Goal: Browse casually: Explore the website without a specific task or goal

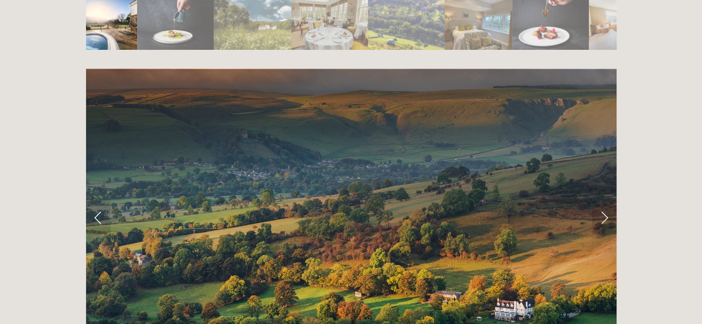
scroll to position [2122, 0]
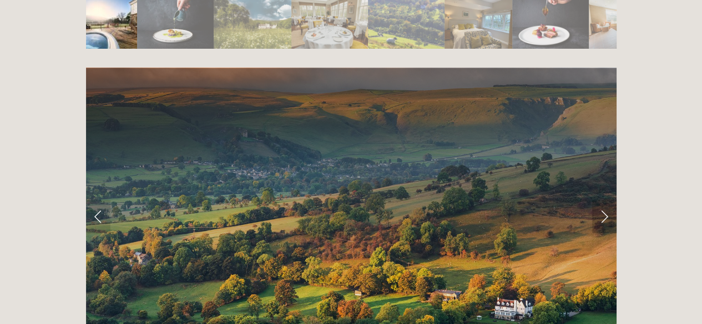
click at [600, 200] on link "Next Slide" at bounding box center [604, 216] width 24 height 33
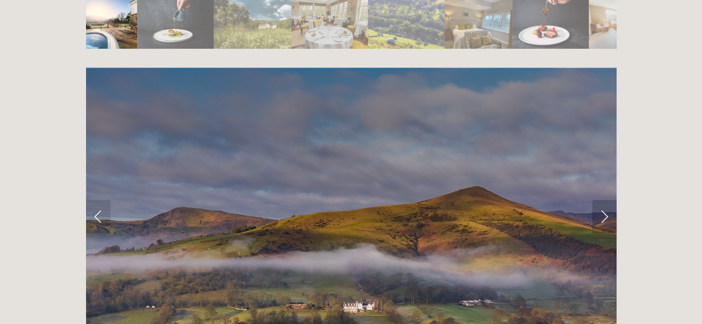
click at [600, 200] on link "Next Slide" at bounding box center [604, 216] width 24 height 33
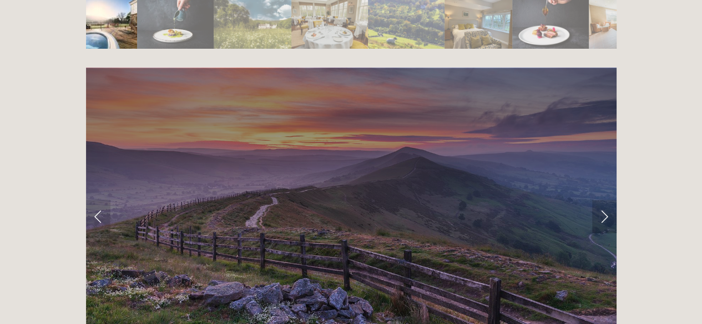
click at [600, 200] on link "Next Slide" at bounding box center [604, 216] width 24 height 33
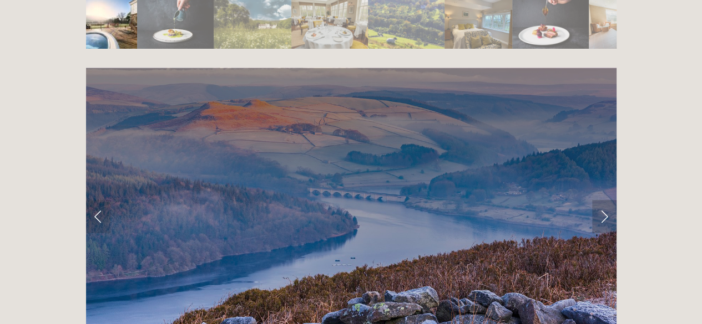
click at [600, 200] on link "Next Slide" at bounding box center [604, 216] width 24 height 33
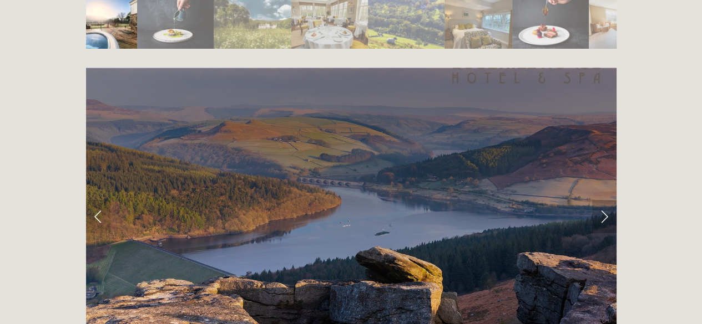
click at [600, 200] on link "Next Slide" at bounding box center [604, 216] width 24 height 33
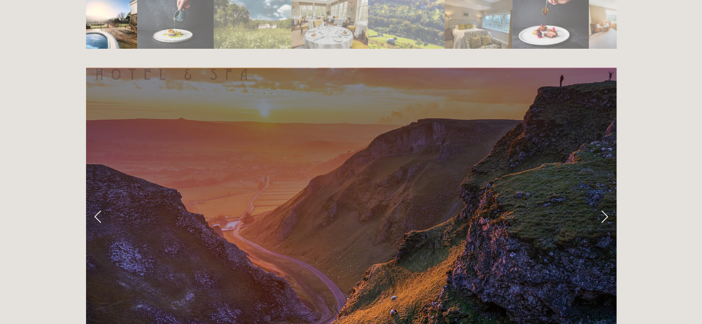
click at [600, 200] on link "Next Slide" at bounding box center [604, 216] width 24 height 33
click at [605, 200] on link "Next Slide" at bounding box center [604, 216] width 24 height 33
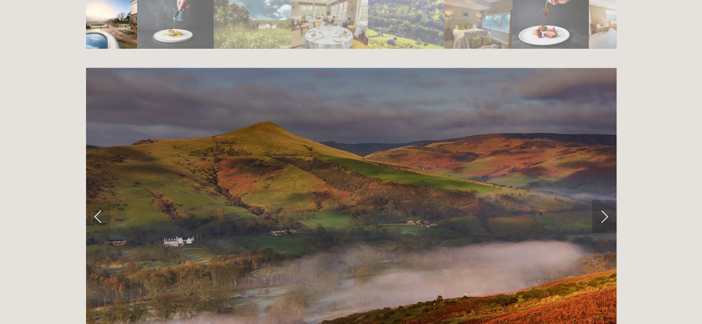
click at [605, 200] on link "Next Slide" at bounding box center [604, 216] width 24 height 33
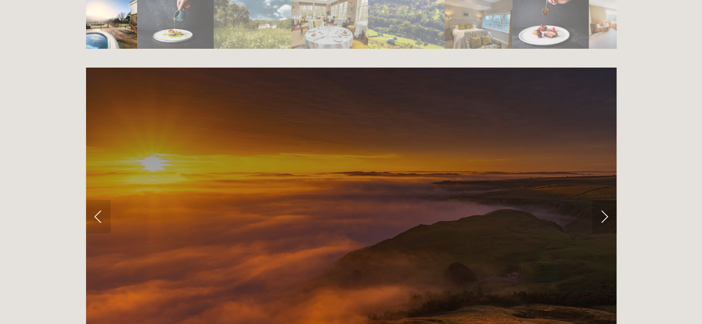
click at [605, 200] on link "Next Slide" at bounding box center [604, 216] width 24 height 33
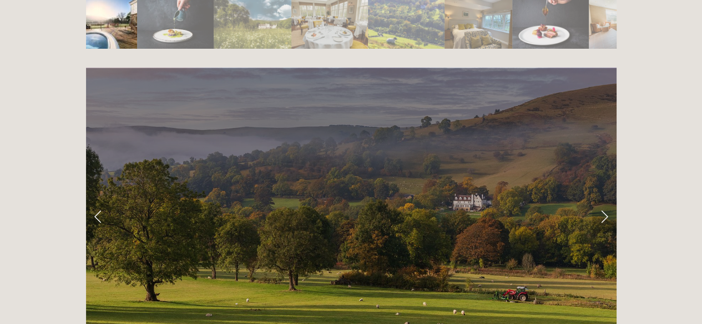
click at [605, 200] on link "Next Slide" at bounding box center [604, 216] width 24 height 33
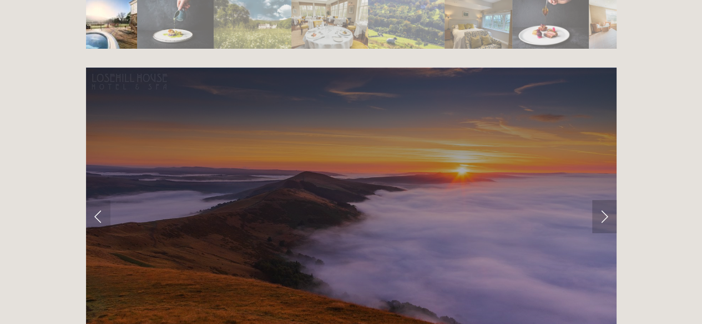
click at [605, 200] on link "Next Slide" at bounding box center [604, 216] width 24 height 33
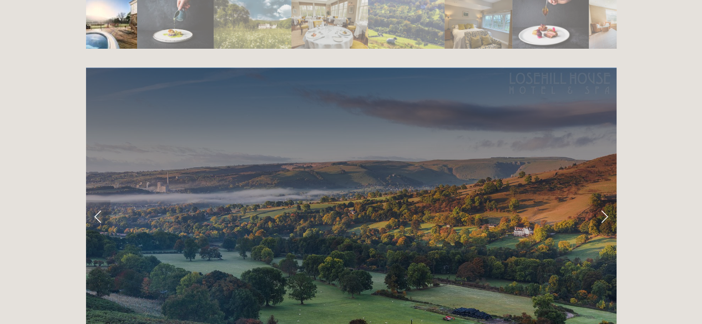
click at [605, 200] on link "Next Slide" at bounding box center [604, 216] width 24 height 33
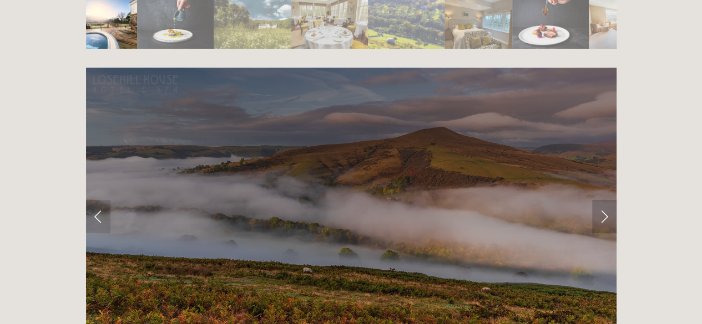
click at [605, 200] on link "Next Slide" at bounding box center [604, 216] width 24 height 33
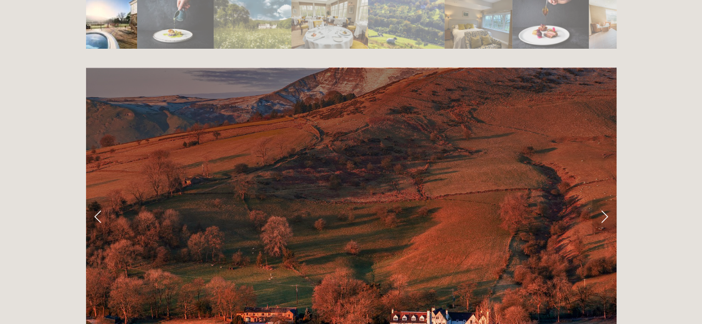
click at [605, 200] on link "Next Slide" at bounding box center [604, 216] width 24 height 33
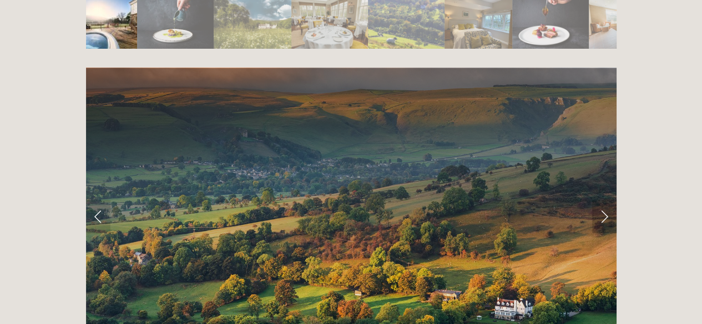
click at [605, 200] on link "Next Slide" at bounding box center [604, 216] width 24 height 33
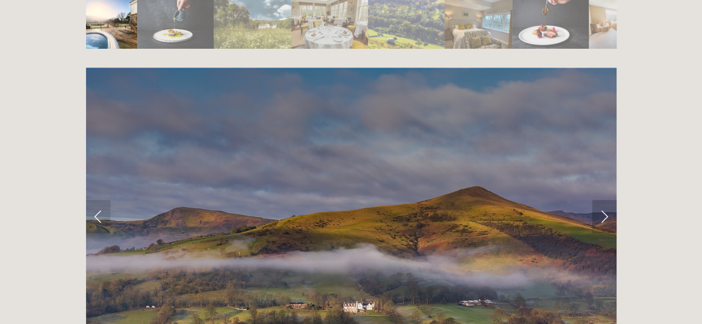
click at [605, 200] on link "Next Slide" at bounding box center [604, 216] width 24 height 33
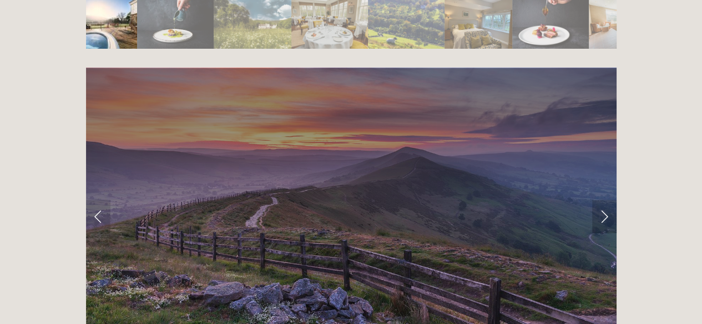
click at [605, 200] on link "Next Slide" at bounding box center [604, 216] width 24 height 33
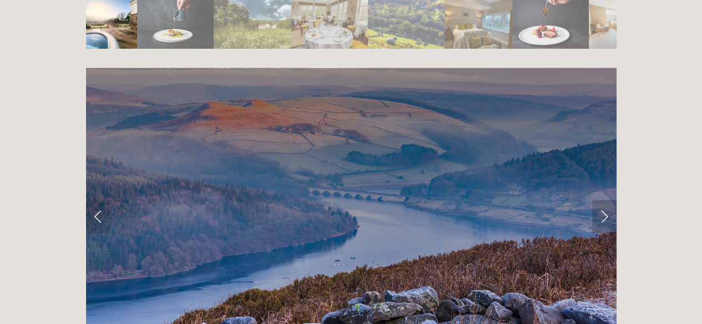
click at [605, 200] on link "Next Slide" at bounding box center [604, 216] width 24 height 33
click at [607, 200] on link "Next Slide" at bounding box center [604, 216] width 24 height 33
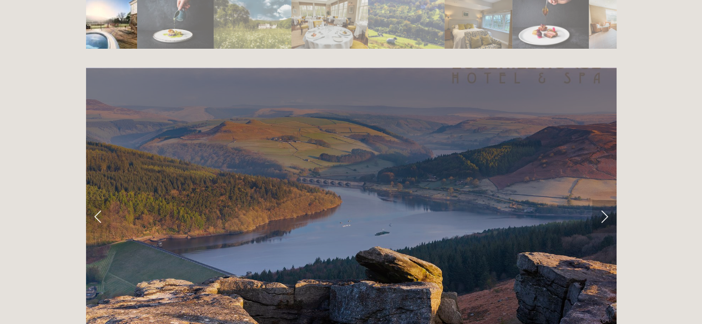
click at [607, 200] on link "Next Slide" at bounding box center [604, 216] width 24 height 33
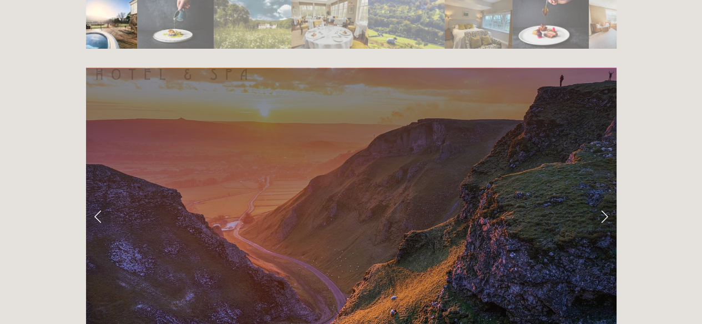
click at [607, 200] on link "Next Slide" at bounding box center [604, 216] width 24 height 33
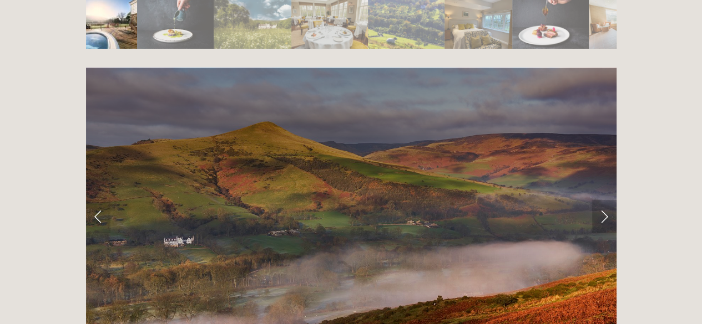
click at [607, 200] on link "Next Slide" at bounding box center [604, 216] width 24 height 33
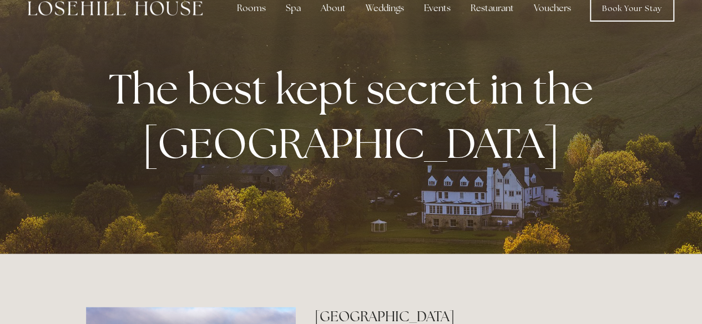
scroll to position [0, 0]
